Goal: Task Accomplishment & Management: Manage account settings

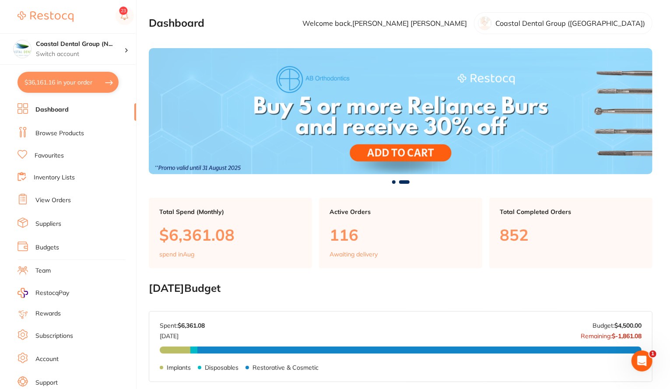
scroll to position [21, 0]
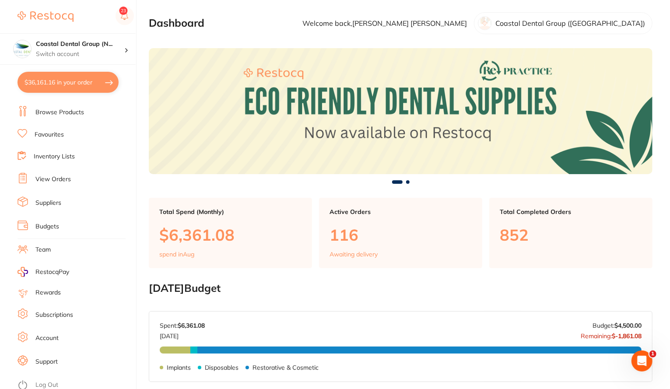
click at [39, 250] on link "Team" at bounding box center [42, 249] width 15 height 9
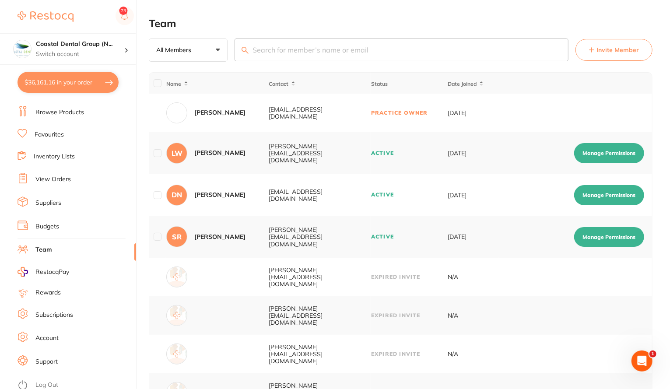
click at [614, 153] on button "Manage Permissions" at bounding box center [609, 153] width 70 height 20
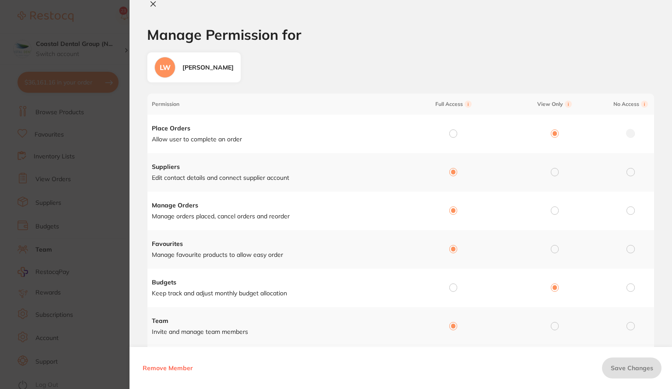
click at [153, 6] on icon at bounding box center [153, 3] width 7 height 7
checkbox input "false"
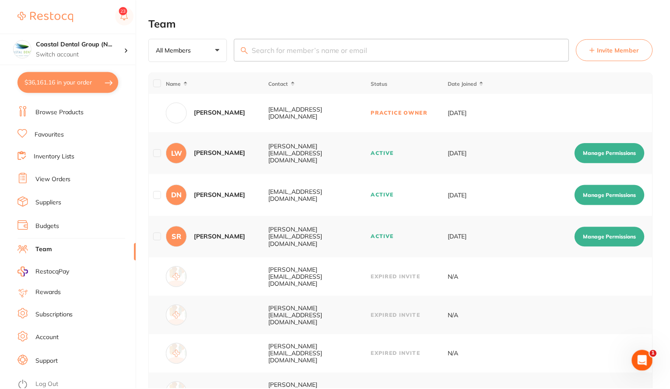
scroll to position [17, 0]
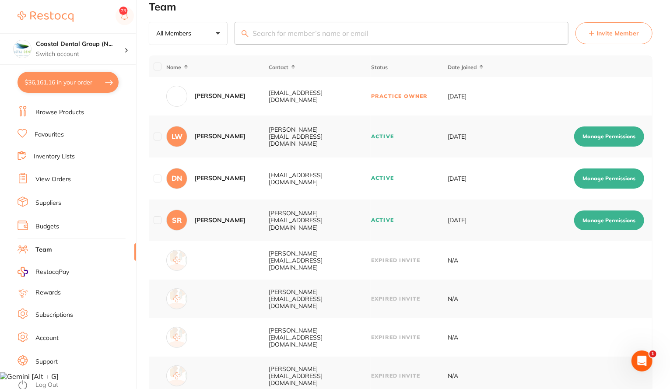
click at [57, 112] on link "Browse Products" at bounding box center [59, 112] width 49 height 9
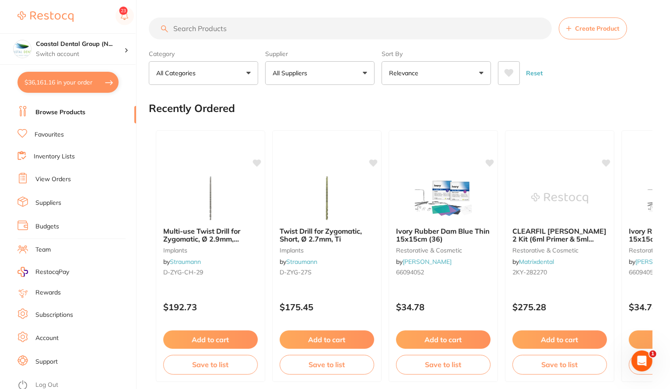
click at [337, 73] on button "All Suppliers" at bounding box center [319, 73] width 109 height 24
click at [365, 75] on button "All Suppliers" at bounding box center [319, 73] width 109 height 24
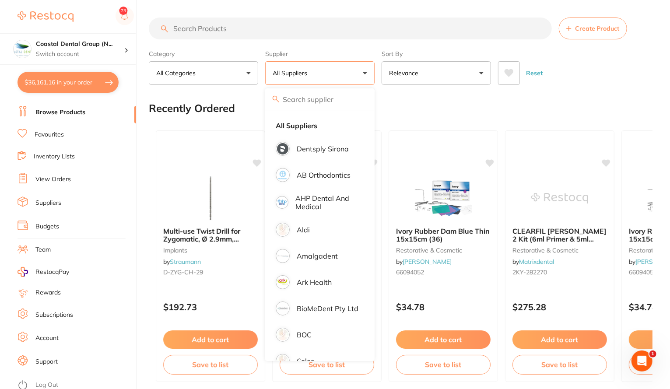
click at [304, 30] on input "search" at bounding box center [350, 29] width 403 height 22
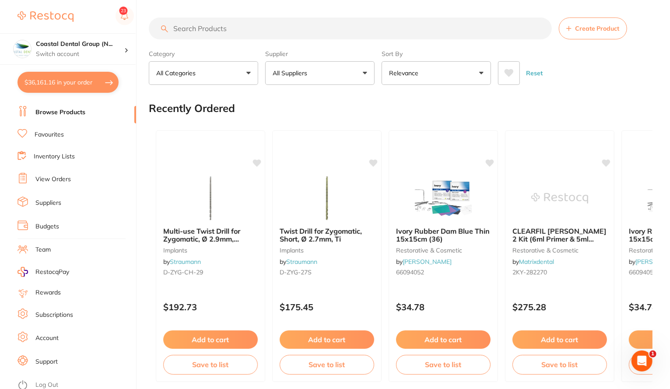
click at [364, 69] on button "All Suppliers" at bounding box center [319, 73] width 109 height 24
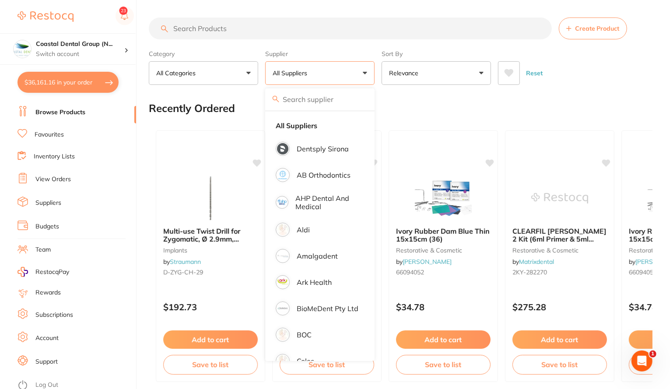
click at [364, 69] on button "All Suppliers" at bounding box center [319, 73] width 109 height 24
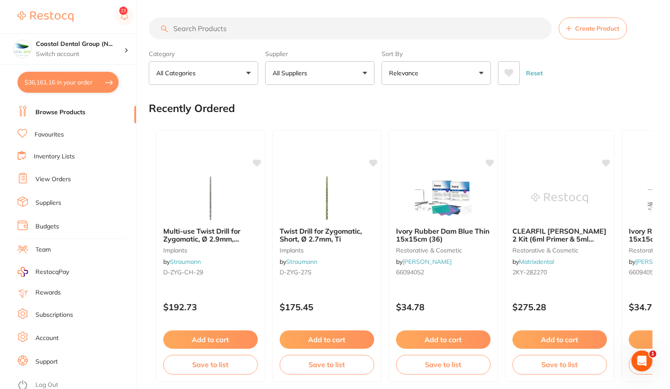
click at [322, 35] on input "search" at bounding box center [350, 29] width 403 height 22
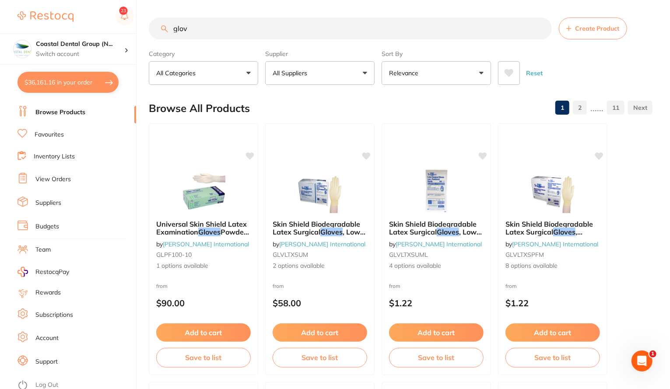
type input "gl"
click at [242, 28] on input "gl" at bounding box center [350, 29] width 403 height 22
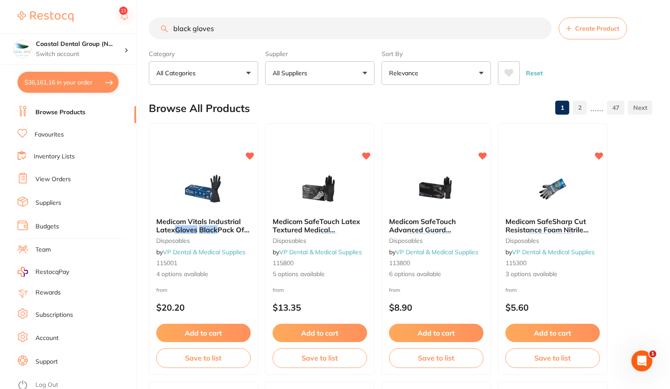
type input "black gloves"
click at [58, 154] on link "Inventory Lists" at bounding box center [54, 156] width 41 height 9
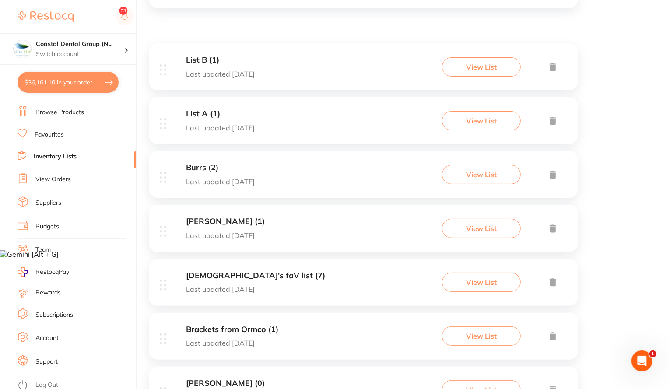
scroll to position [144, 0]
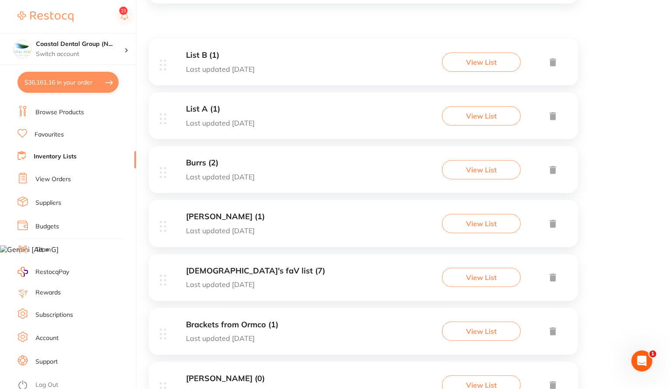
click at [497, 224] on button "View List" at bounding box center [481, 223] width 79 height 19
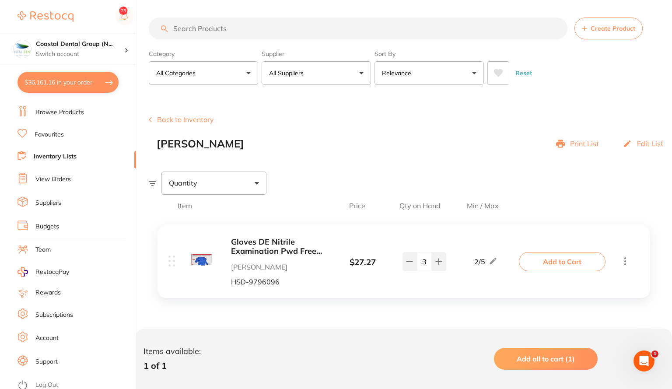
click at [174, 118] on button "Back to Inventory" at bounding box center [181, 120] width 65 height 8
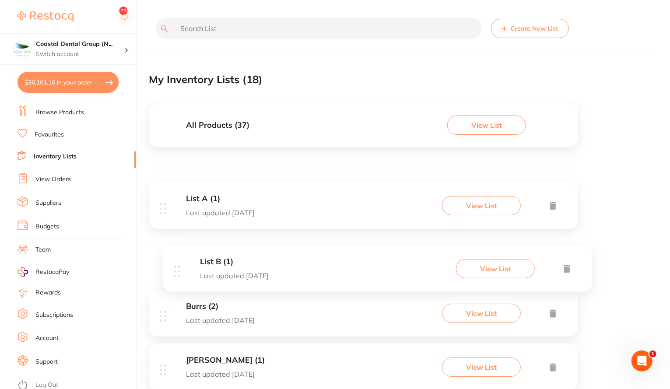
drag, startPoint x: 161, startPoint y: 201, endPoint x: 176, endPoint y: 262, distance: 63.0
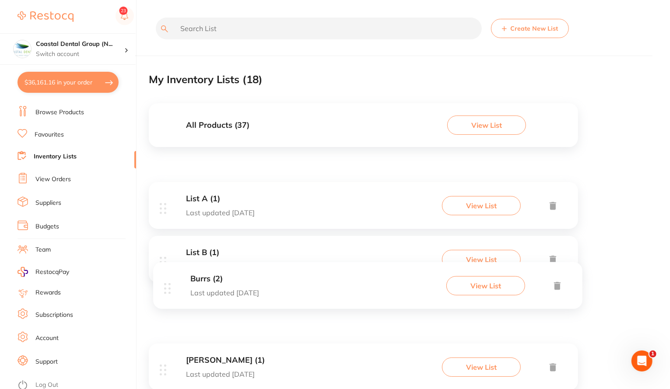
scroll to position [1, 0]
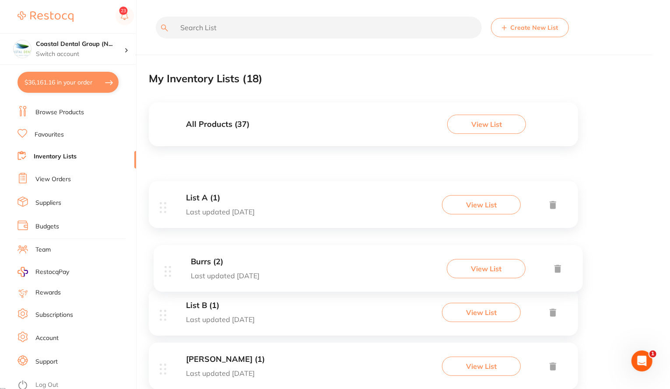
drag, startPoint x: 161, startPoint y: 315, endPoint x: 169, endPoint y: 264, distance: 51.9
click at [494, 203] on button "View List" at bounding box center [481, 204] width 79 height 19
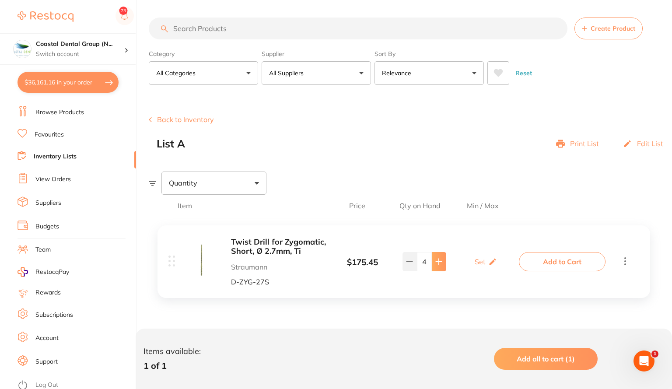
click at [440, 261] on icon at bounding box center [439, 262] width 6 height 6
click at [410, 262] on icon at bounding box center [409, 261] width 7 height 7
type input "4"
click at [480, 263] on p "Set" at bounding box center [480, 262] width 11 height 8
click at [471, 268] on input "0" at bounding box center [474, 266] width 18 height 14
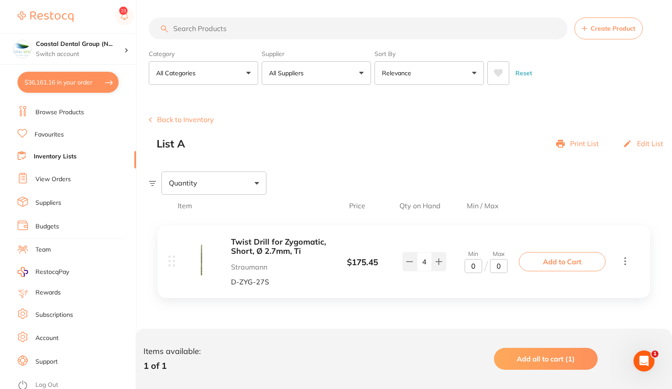
click at [471, 268] on input "0" at bounding box center [474, 266] width 18 height 14
type input "10"
type input "20"
click at [53, 177] on link "View Orders" at bounding box center [52, 179] width 35 height 9
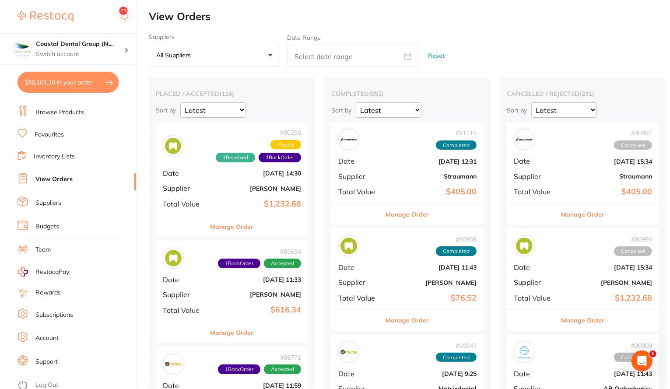
click at [238, 189] on b "[PERSON_NAME]" at bounding box center [258, 188] width 88 height 7
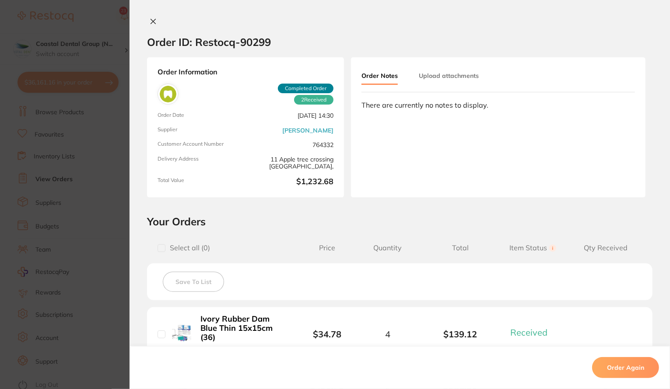
click at [443, 79] on button "Upload attachments" at bounding box center [449, 76] width 60 height 16
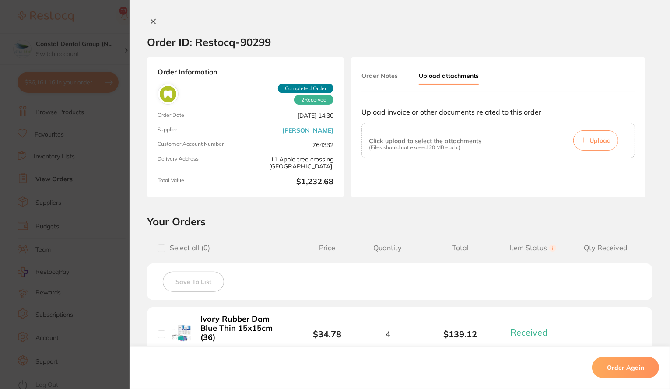
click at [155, 22] on button at bounding box center [153, 22] width 12 height 9
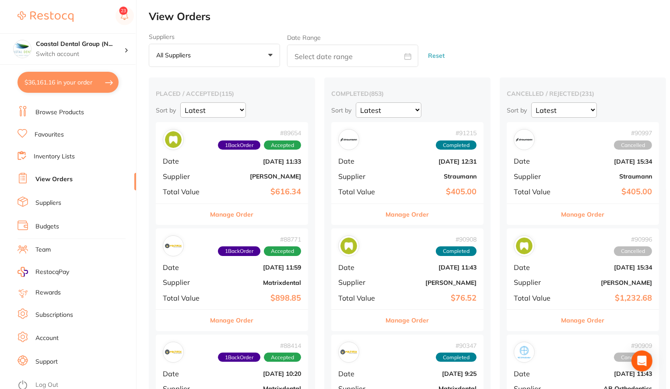
click at [249, 56] on button "All suppliers +0" at bounding box center [214, 56] width 131 height 24
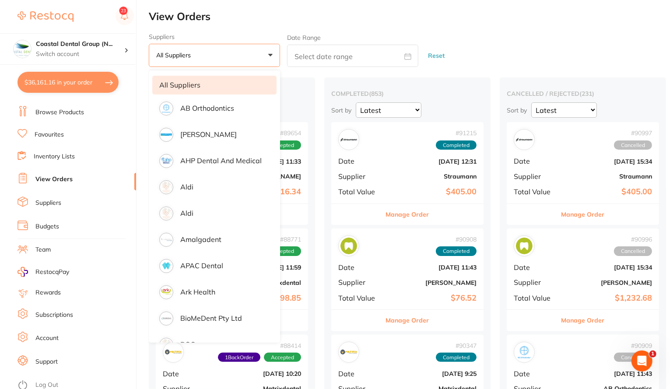
click at [270, 50] on button "All suppliers +0" at bounding box center [214, 56] width 131 height 24
